Goal: Task Accomplishment & Management: Manage account settings

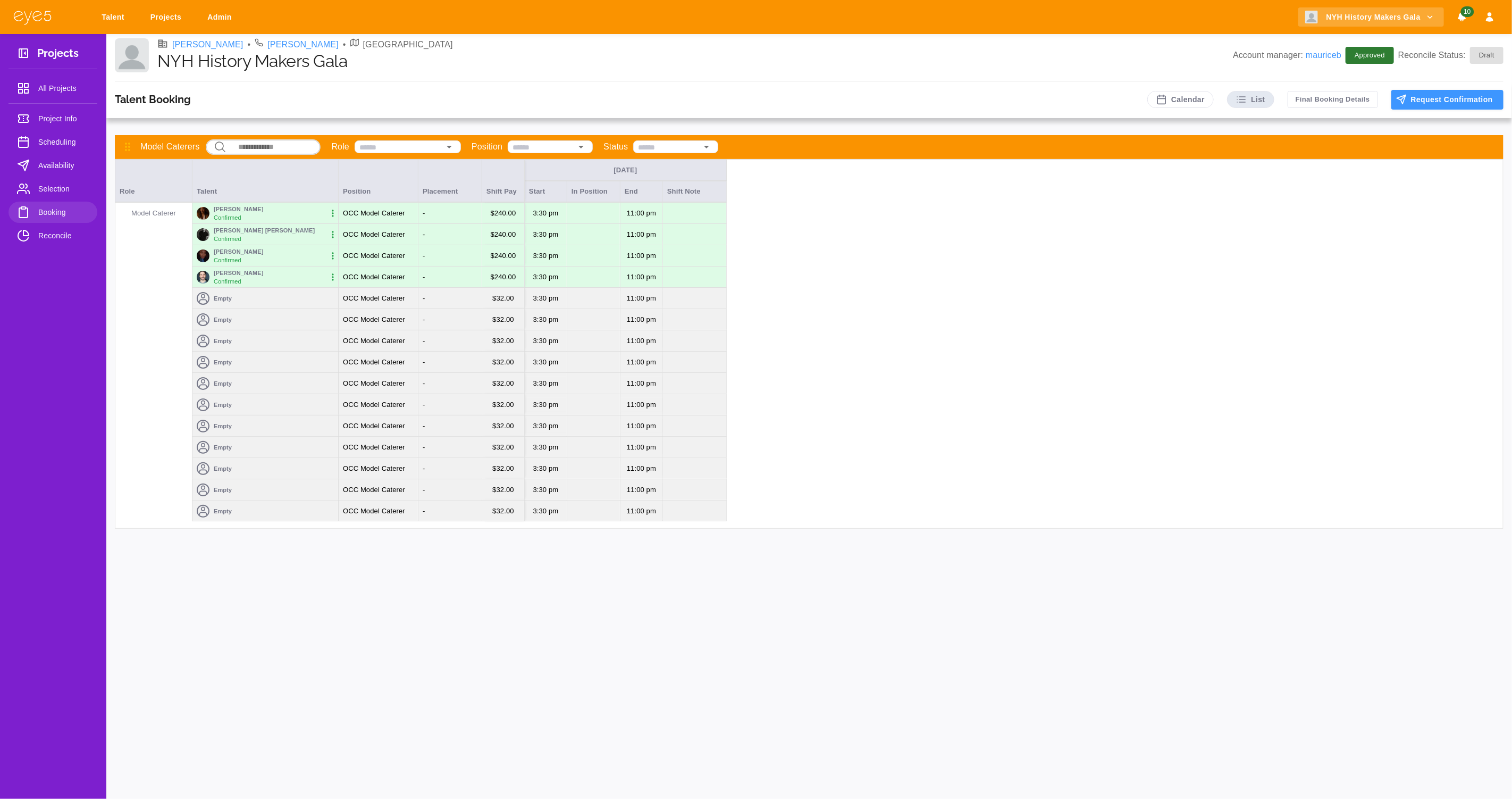
click at [334, 236] on icon "button" at bounding box center [332, 234] width 11 height 11
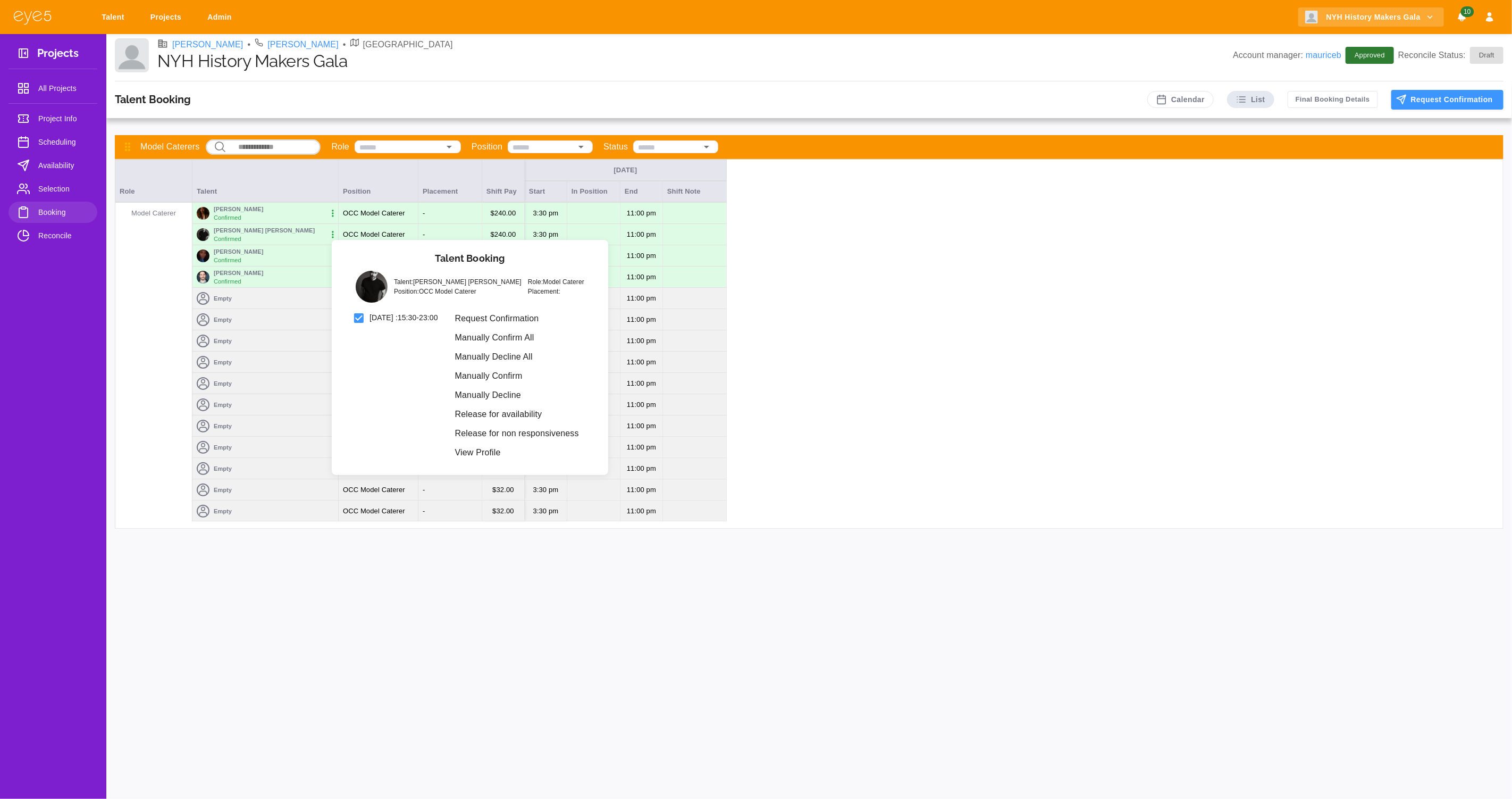
click at [543, 360] on li "Manually Decline All" at bounding box center [517, 356] width 141 height 19
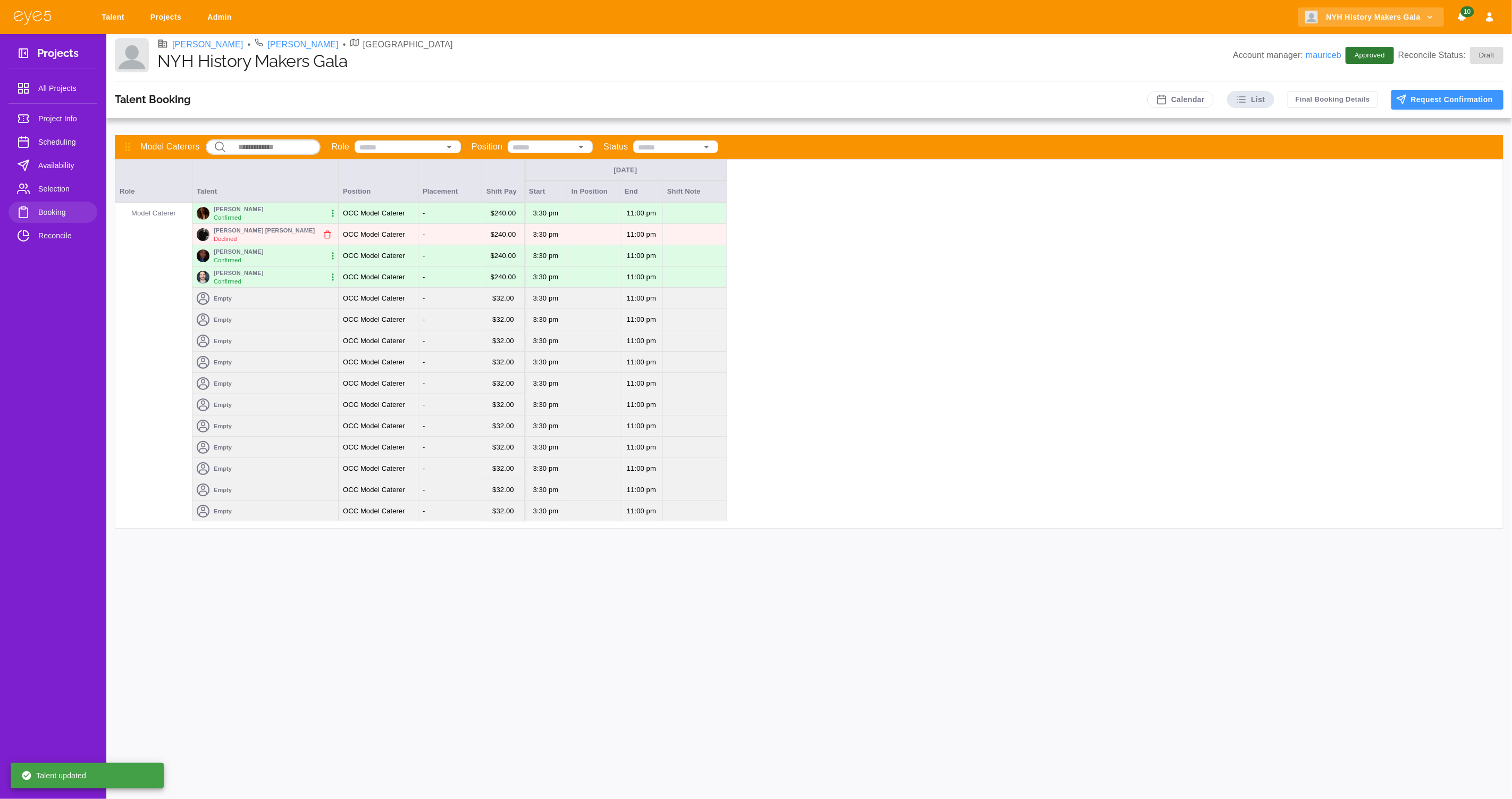
click at [325, 236] on icon "button" at bounding box center [328, 234] width 5 height 7
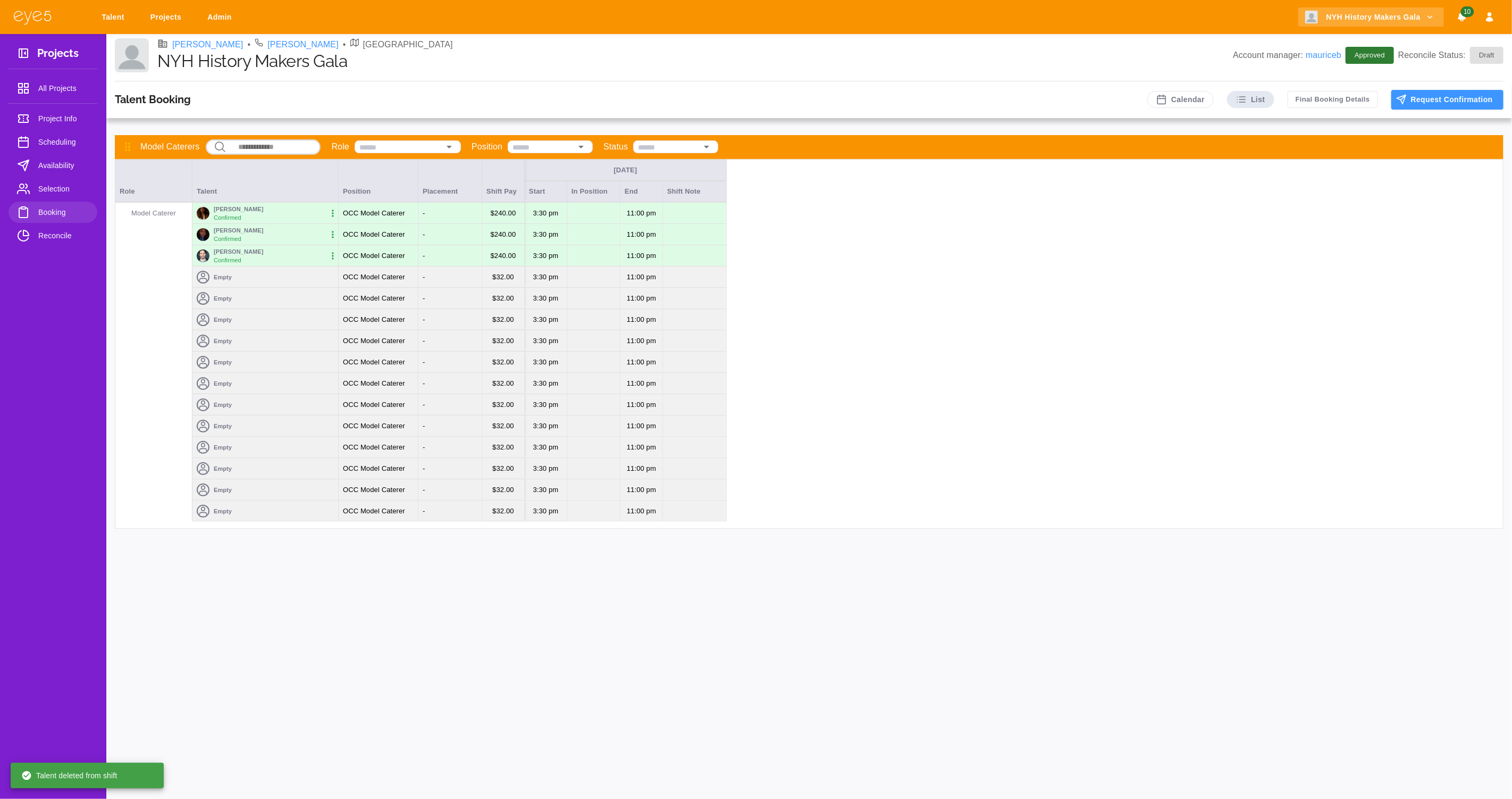
click at [154, 14] on link "Projects" at bounding box center [167, 17] width 48 height 20
select select "*"
select select "**"
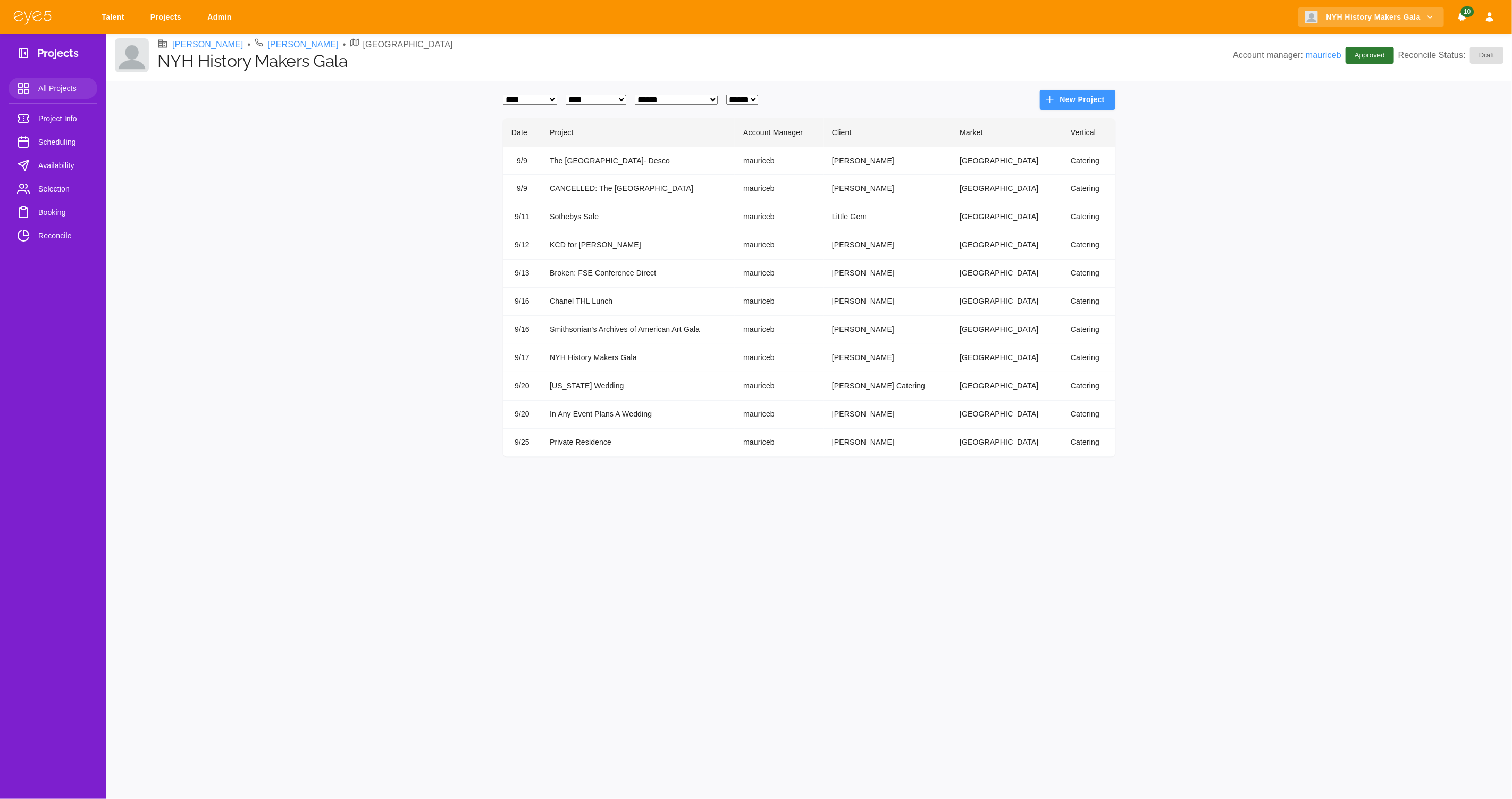
click at [568, 411] on td "In Any Event Plans A Wedding" at bounding box center [638, 415] width 194 height 28
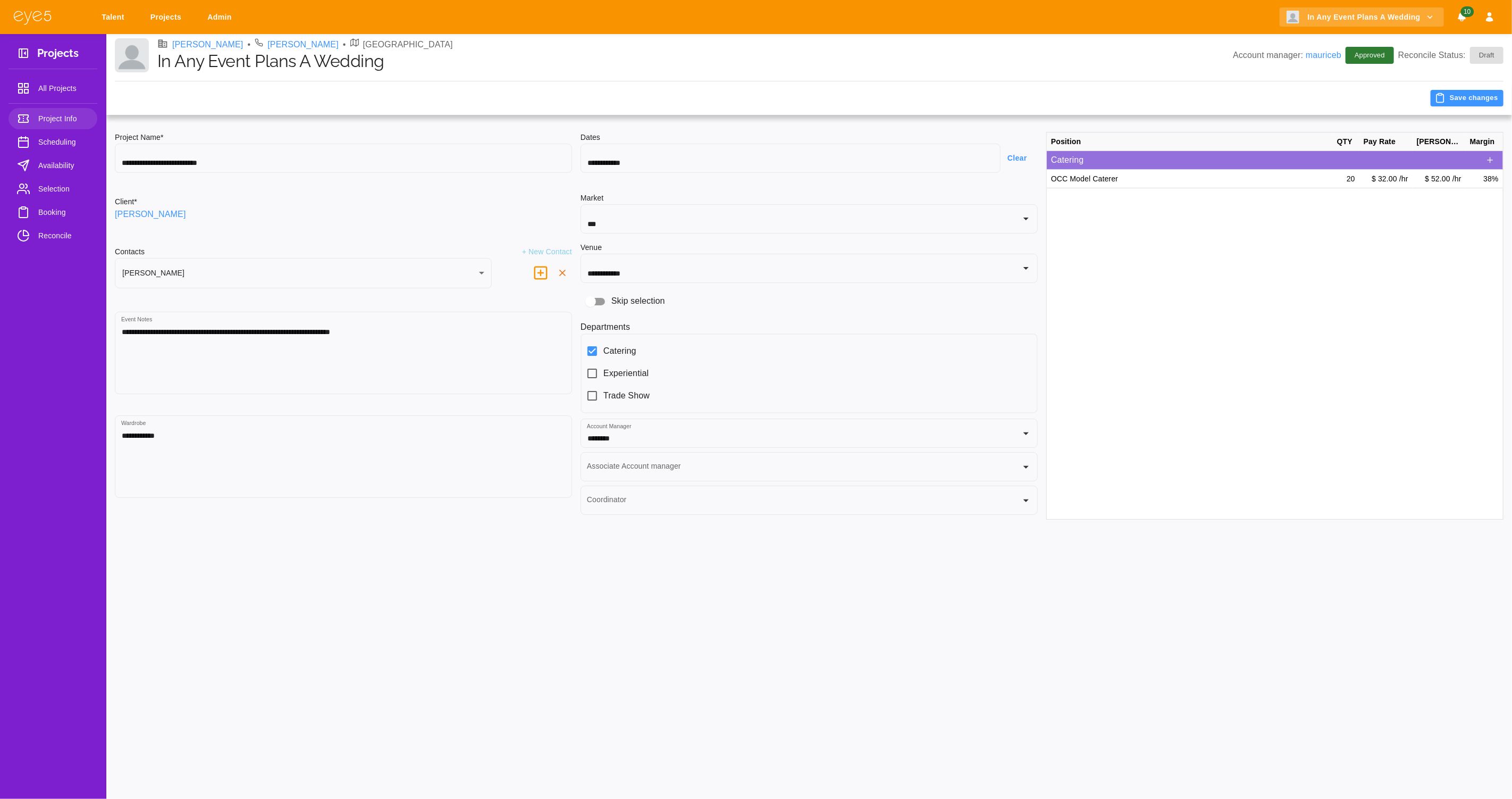
click at [58, 209] on span "Booking" at bounding box center [64, 213] width 51 height 13
